Goal: Information Seeking & Learning: Learn about a topic

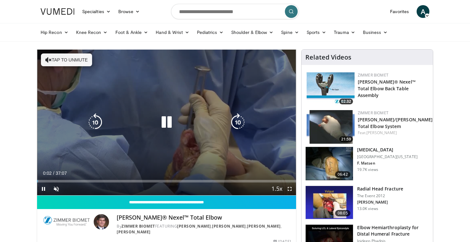
click at [62, 58] on button "Tap to unmute" at bounding box center [66, 59] width 51 height 13
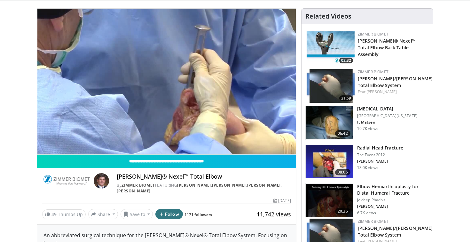
scroll to position [41, 0]
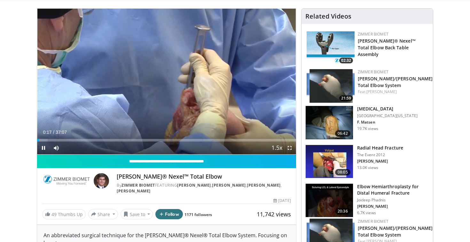
click at [287, 149] on span "Video Player" at bounding box center [289, 147] width 13 height 13
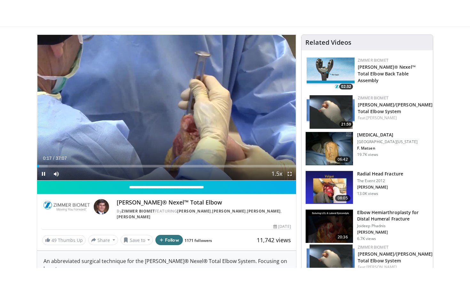
scroll to position [0, 0]
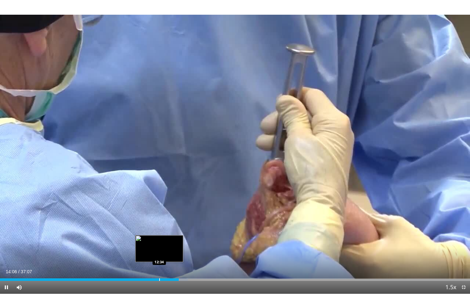
click at [159, 241] on div "Progress Bar" at bounding box center [159, 279] width 1 height 3
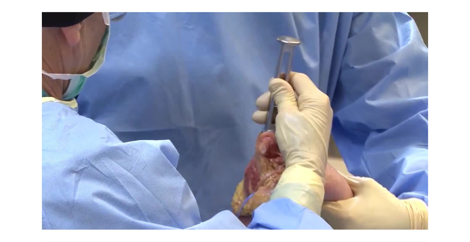
scroll to position [41, 0]
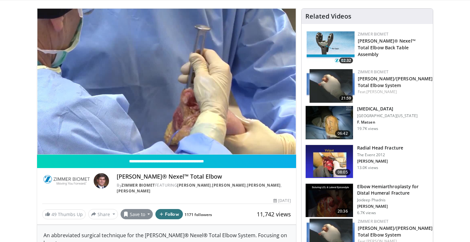
click at [141, 213] on button "Save to" at bounding box center [136, 214] width 33 height 10
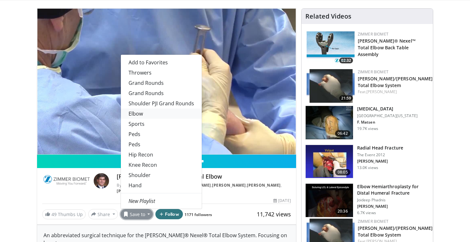
click at [136, 110] on link "Elbow" at bounding box center [161, 113] width 81 height 10
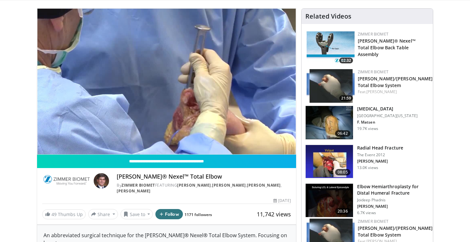
click at [319, 121] on img at bounding box center [329, 122] width 47 height 33
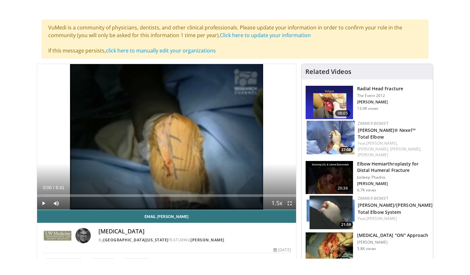
scroll to position [46, 0]
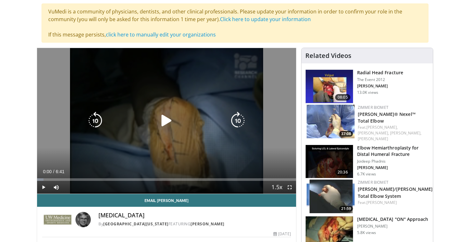
click at [164, 118] on icon "Video Player" at bounding box center [167, 121] width 18 height 18
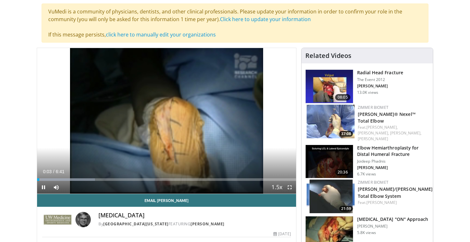
click at [291, 186] on span "Video Player" at bounding box center [289, 187] width 13 height 13
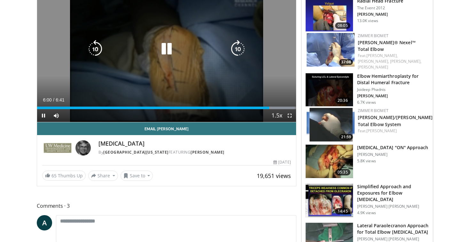
scroll to position [119, 0]
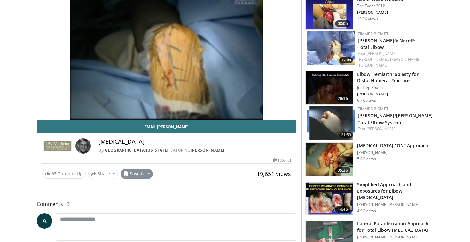
click at [142, 170] on button "Save to" at bounding box center [136, 173] width 33 height 10
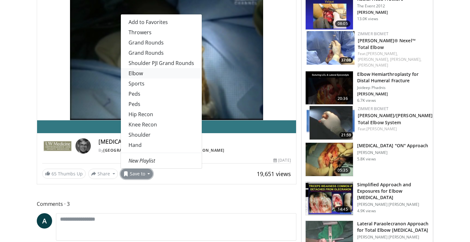
click at [143, 71] on link "Elbow" at bounding box center [161, 73] width 81 height 10
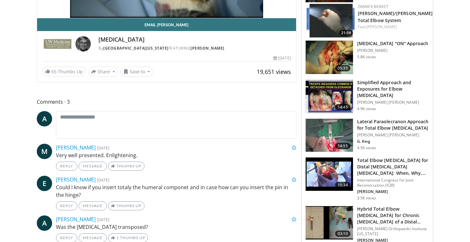
scroll to position [178, 0]
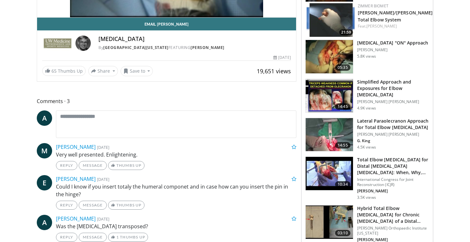
click at [316, 167] on img at bounding box center [329, 173] width 47 height 33
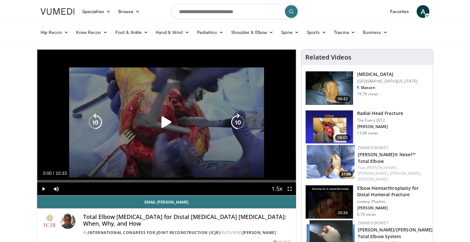
click at [162, 118] on icon "Video Player" at bounding box center [167, 122] width 18 height 18
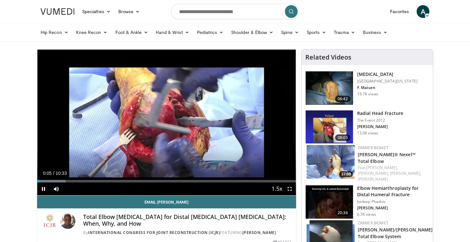
click at [288, 189] on span "Video Player" at bounding box center [289, 188] width 13 height 13
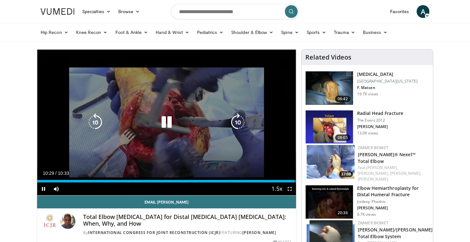
click at [167, 124] on icon "Video Player" at bounding box center [167, 122] width 18 height 18
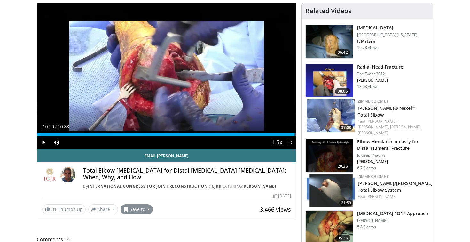
scroll to position [47, 0]
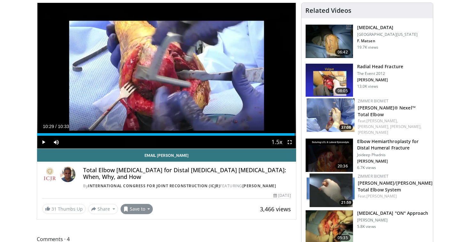
click at [130, 210] on button "Save to" at bounding box center [136, 209] width 33 height 10
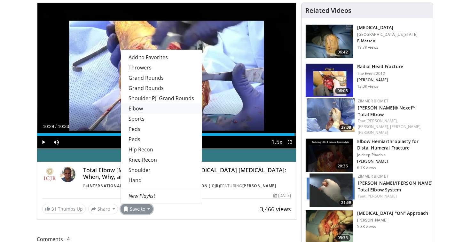
click at [137, 111] on link "Elbow" at bounding box center [161, 108] width 81 height 10
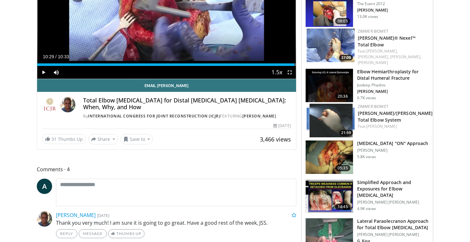
scroll to position [117, 0]
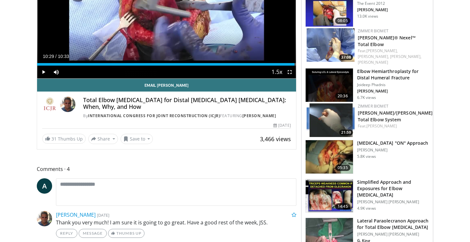
click at [330, 197] on img at bounding box center [329, 195] width 47 height 33
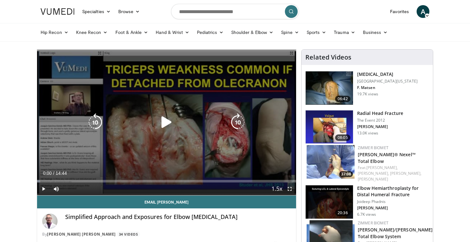
click at [157, 120] on div "Video Player" at bounding box center [166, 122] width 155 height 13
click at [168, 125] on icon "Video Player" at bounding box center [167, 122] width 18 height 18
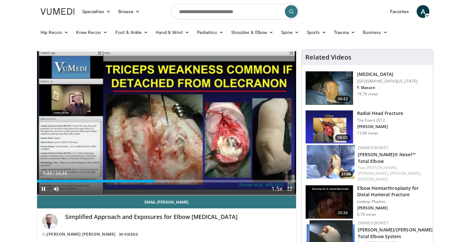
click at [291, 187] on span "Video Player" at bounding box center [289, 188] width 13 height 13
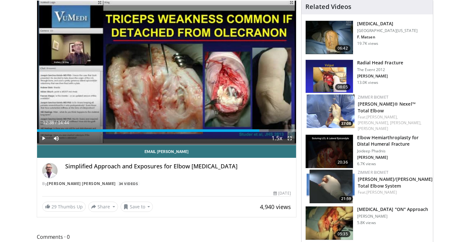
scroll to position [52, 0]
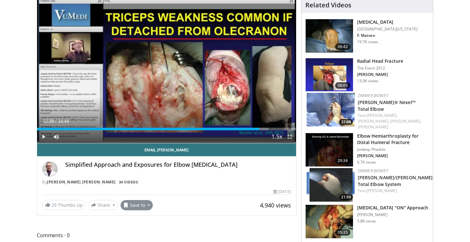
click at [140, 201] on button "Save to" at bounding box center [136, 205] width 33 height 10
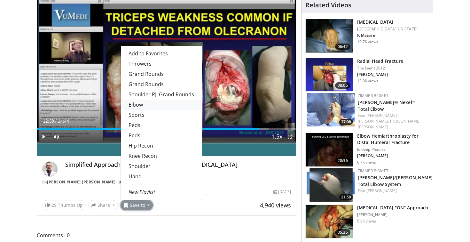
click at [138, 106] on link "Elbow" at bounding box center [161, 104] width 81 height 10
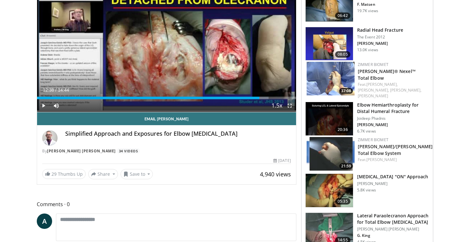
scroll to position [103, 0]
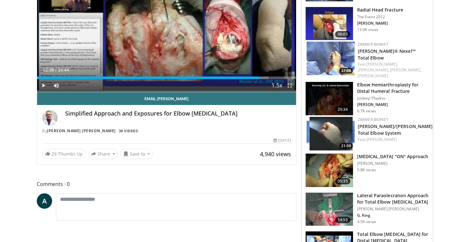
click at [318, 204] on img at bounding box center [329, 208] width 47 height 33
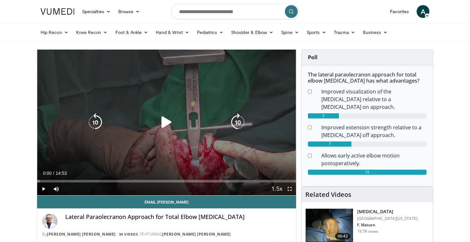
click at [160, 119] on icon "Video Player" at bounding box center [167, 122] width 18 height 18
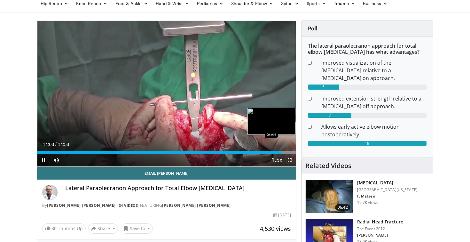
scroll to position [34, 0]
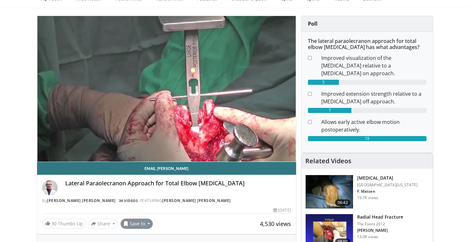
click at [130, 223] on button "Save to" at bounding box center [136, 223] width 33 height 10
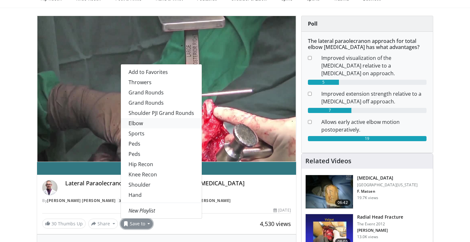
click at [140, 125] on link "Elbow" at bounding box center [161, 123] width 81 height 10
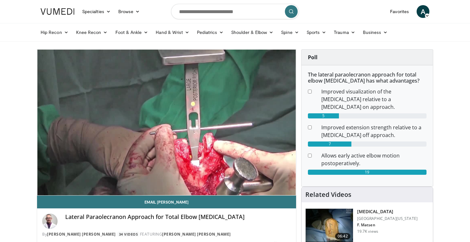
scroll to position [0, 0]
